Goal: Answer question/provide support: Share knowledge or assist other users

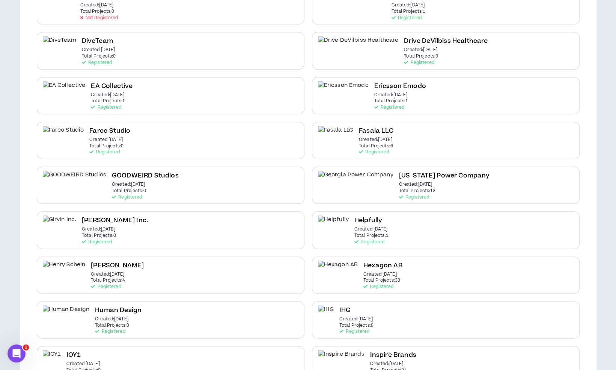
scroll to position [468, 0]
click at [388, 311] on div "IHG Created: Dec 7 2020 Total Projects: 8 Registered" at bounding box center [446, 318] width 268 height 37
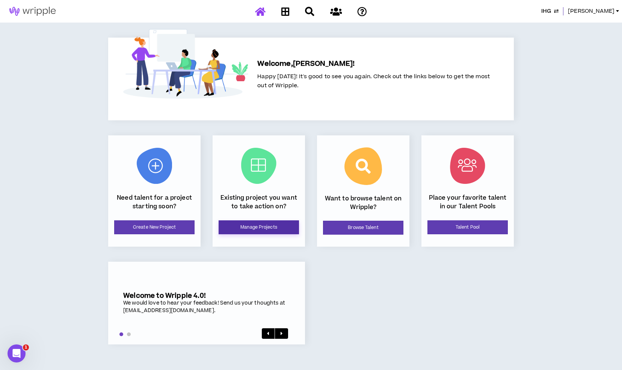
click at [248, 232] on link "Manage Projects" at bounding box center [259, 227] width 80 height 14
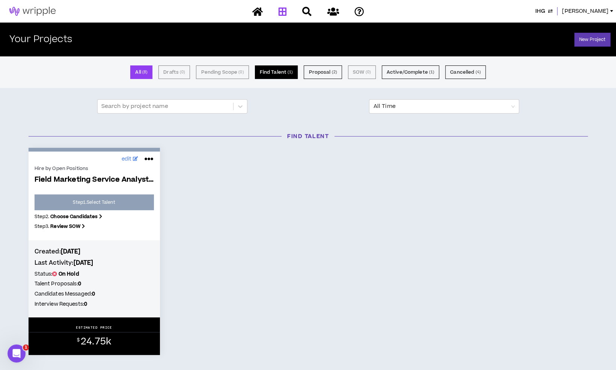
click at [272, 73] on button "Find Talent ( 1 )" at bounding box center [276, 72] width 43 height 14
click at [321, 72] on button "Proposal ( 2 )" at bounding box center [323, 72] width 38 height 14
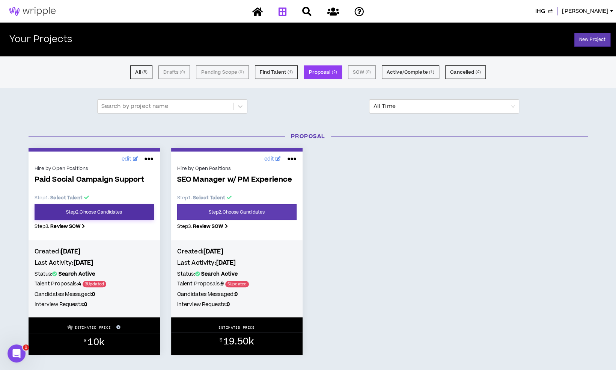
click at [125, 211] on link "Step 2 . Choose Candidates" at bounding box center [94, 212] width 119 height 16
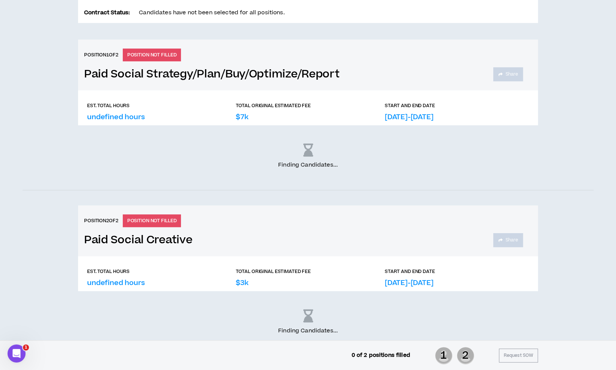
scroll to position [283, 0]
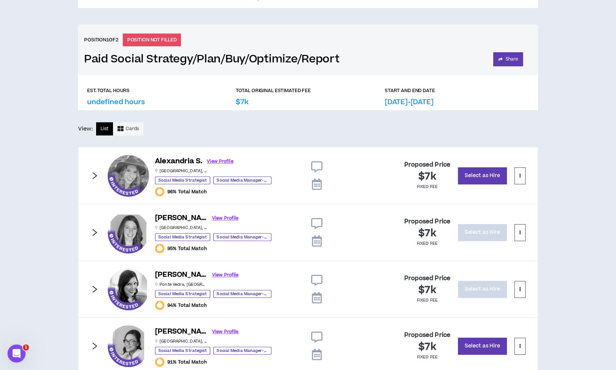
click at [91, 173] on icon "right" at bounding box center [95, 175] width 8 height 8
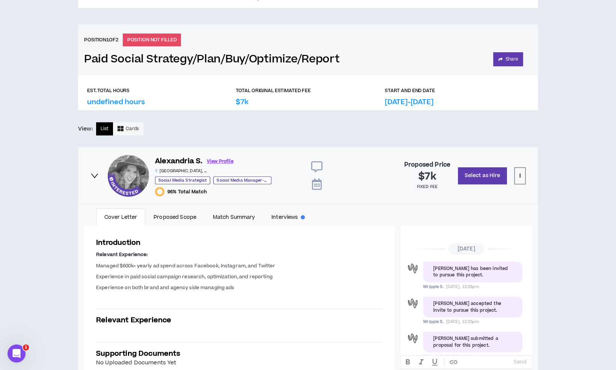
scroll to position [17, 0]
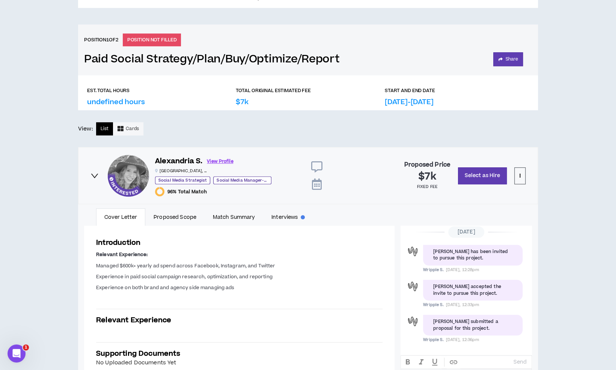
click at [91, 173] on icon "right" at bounding box center [95, 175] width 8 height 8
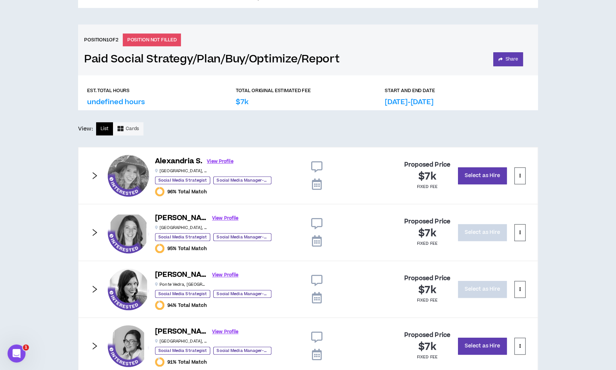
click at [92, 232] on icon "right" at bounding box center [95, 232] width 8 height 8
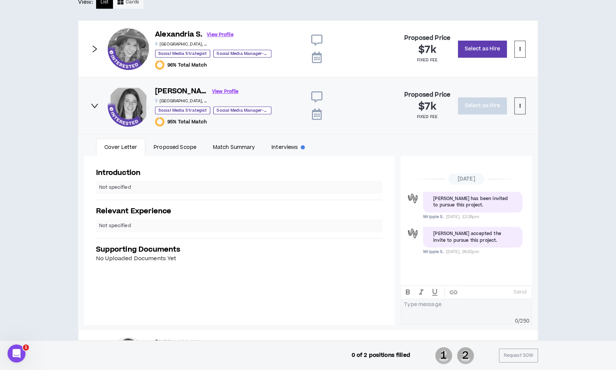
scroll to position [411, 0]
click at [165, 143] on link "Proposed Scope" at bounding box center [174, 145] width 59 height 17
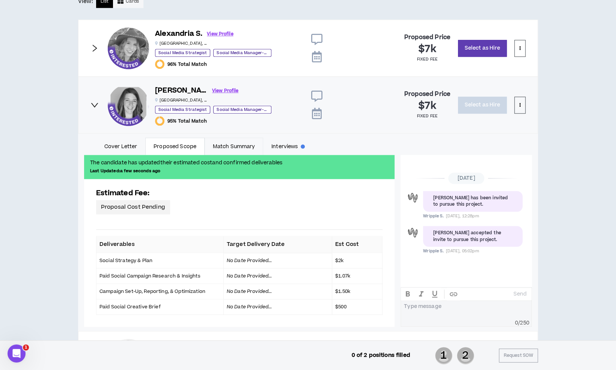
click at [249, 141] on link "Match Summary" at bounding box center [234, 145] width 59 height 17
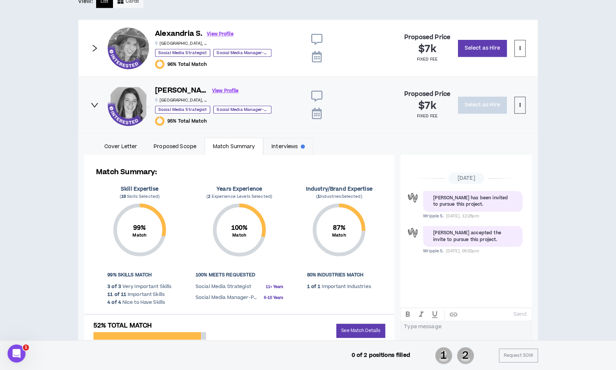
click at [282, 144] on link "Interviews" at bounding box center [288, 145] width 50 height 17
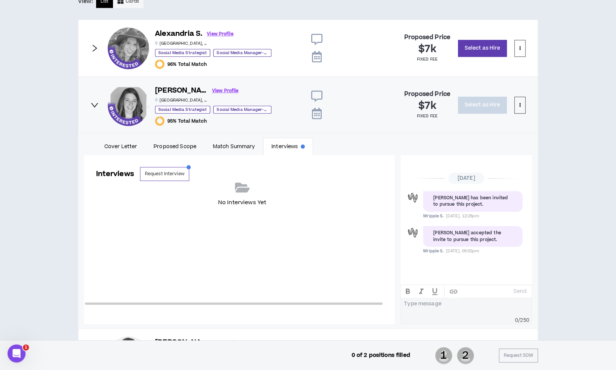
click at [121, 155] on div "Interviews Request Interview No Interviews Yet" at bounding box center [242, 233] width 316 height 156
click at [126, 151] on link "Cover Letter" at bounding box center [120, 145] width 49 height 17
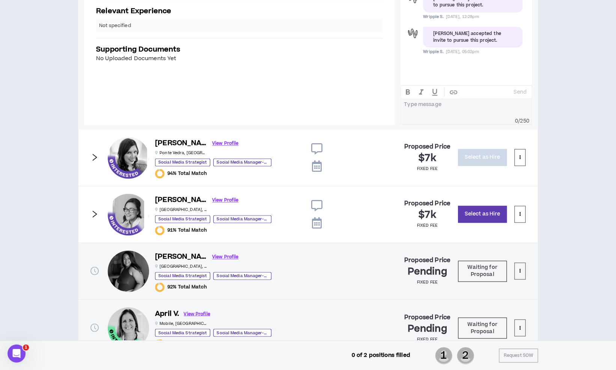
scroll to position [610, 0]
click at [92, 155] on icon "right" at bounding box center [95, 157] width 8 height 8
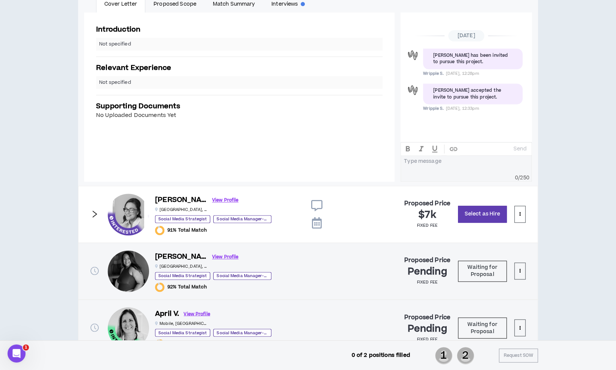
click at [91, 212] on icon "right" at bounding box center [95, 214] width 8 height 8
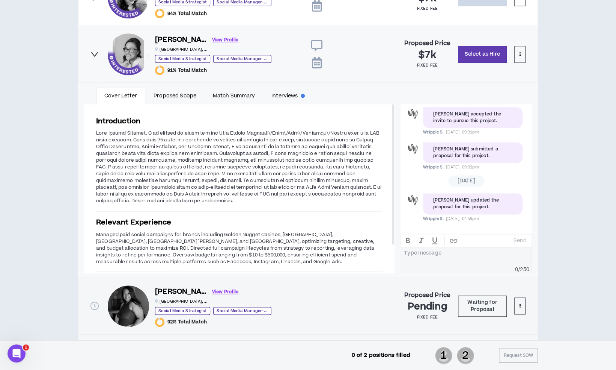
scroll to position [574, 0]
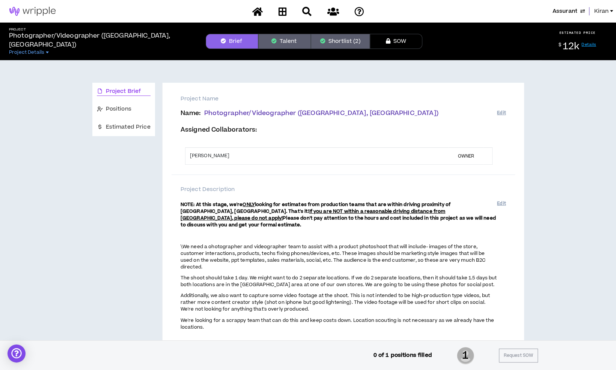
click at [601, 13] on span "Kiran" at bounding box center [601, 11] width 15 height 8
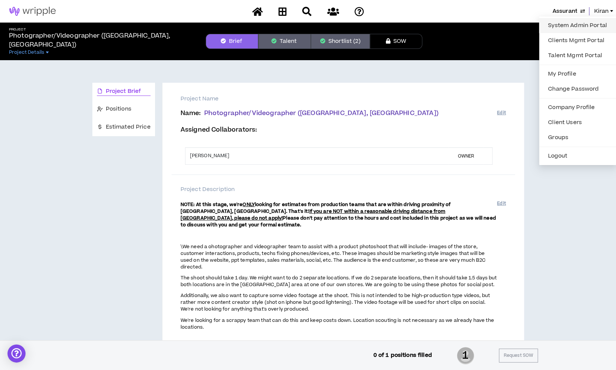
click at [582, 26] on link "System Admin Portal" at bounding box center [578, 25] width 68 height 11
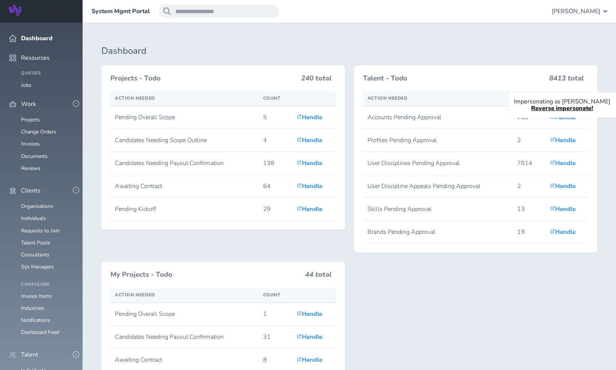
scroll to position [84, 0]
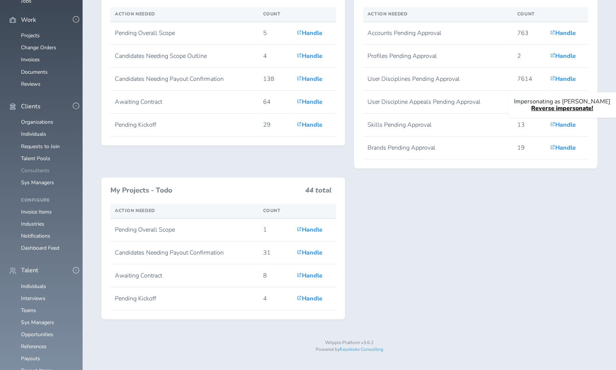
click at [38, 174] on link "Consultants" at bounding box center [35, 170] width 29 height 7
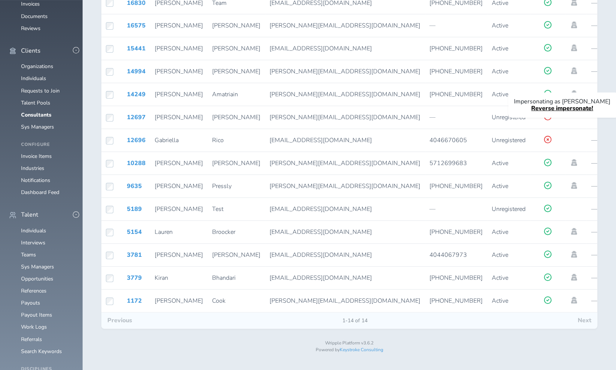
scroll to position [141, 0]
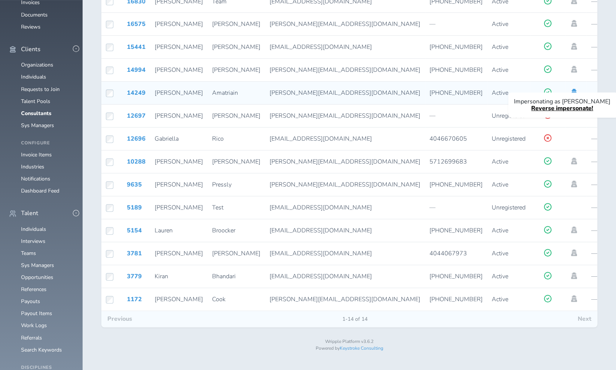
click at [570, 89] on icon at bounding box center [574, 92] width 8 height 7
